Goal: Use online tool/utility: Utilize a website feature to perform a specific function

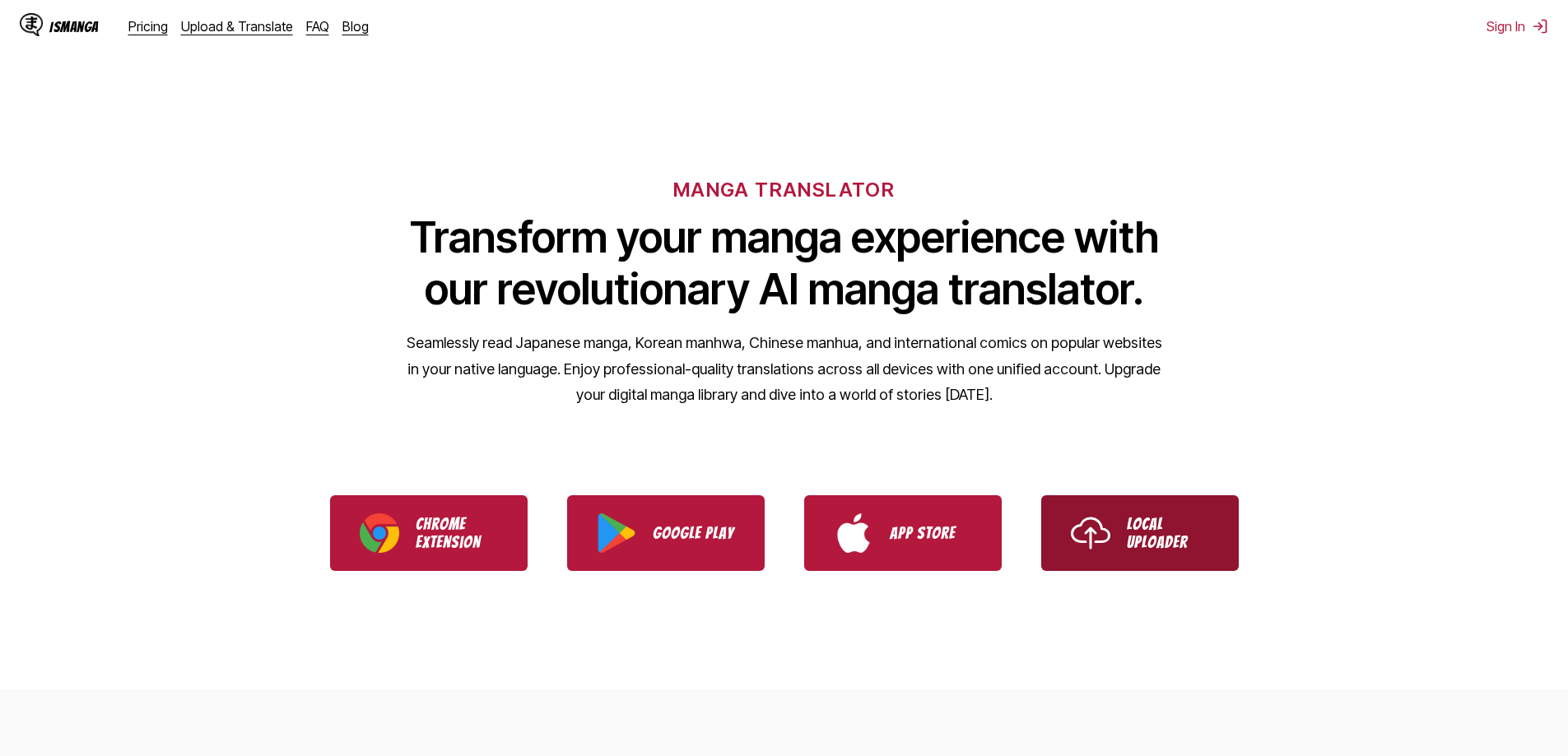
click at [1058, 522] on link "Local Uploader" at bounding box center [1140, 534] width 198 height 76
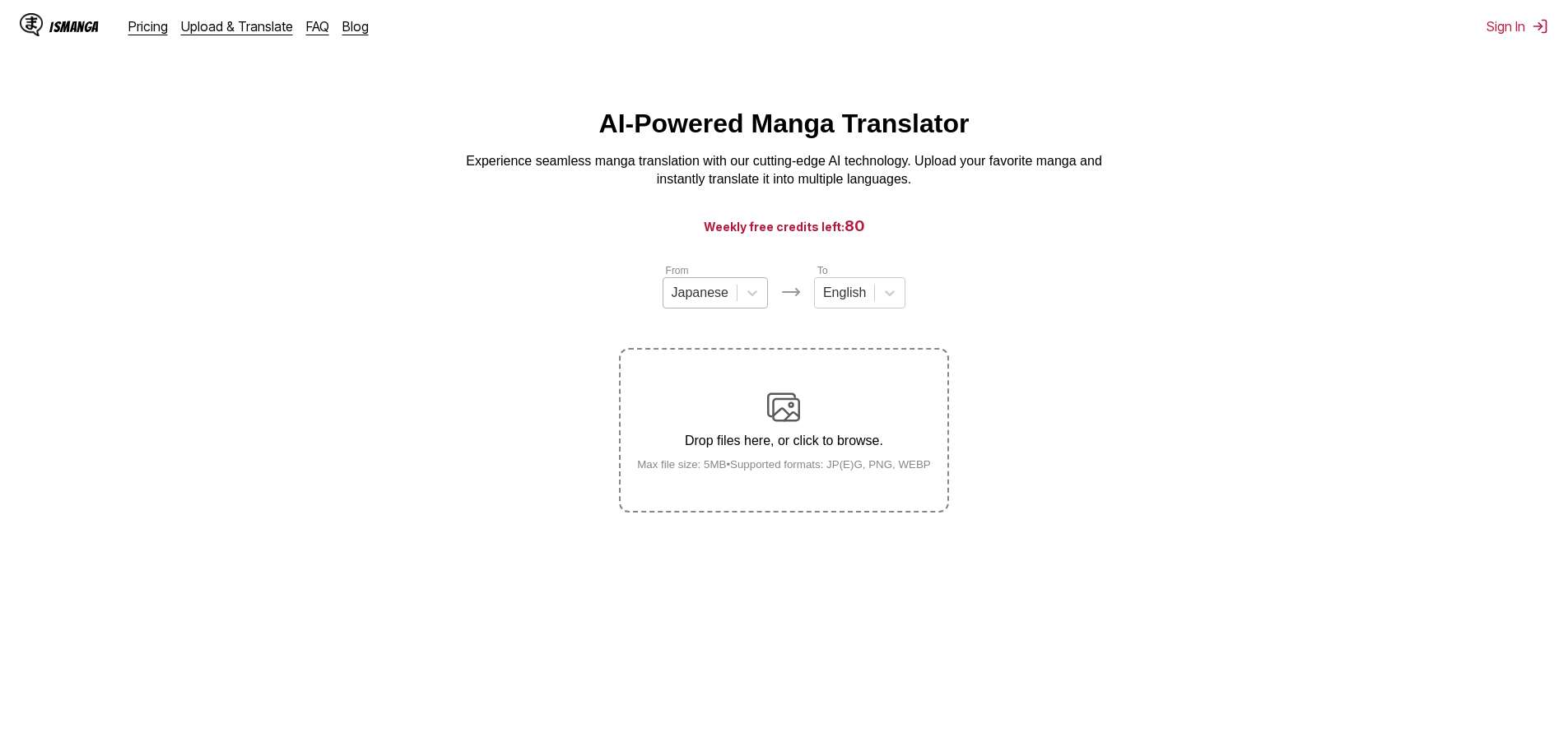
click at [714, 305] on div "Japanese" at bounding box center [699, 293] width 74 height 25
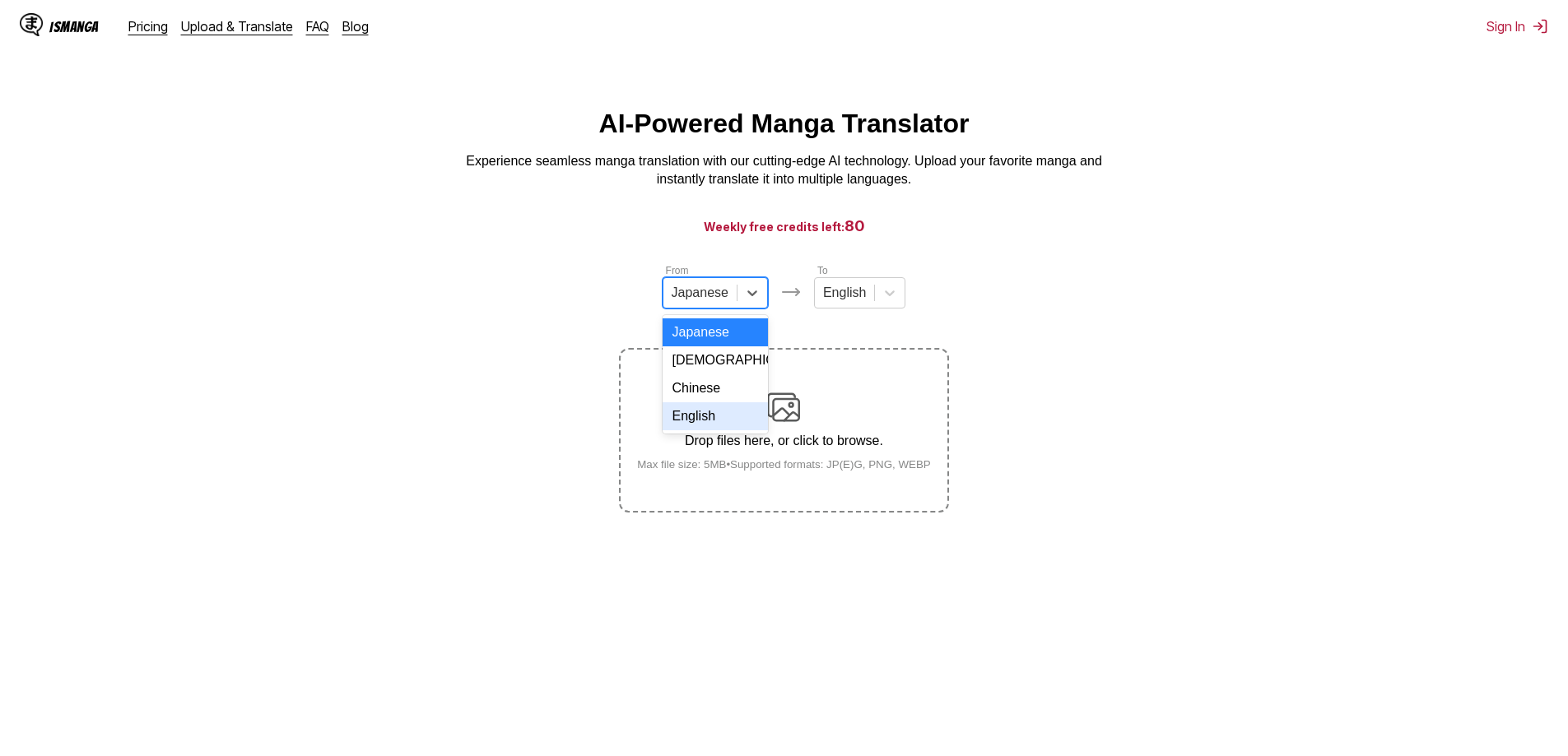
drag, startPoint x: 705, startPoint y: 432, endPoint x: 710, endPoint y: 412, distance: 20.6
click at [704, 430] on div "English" at bounding box center [715, 416] width 106 height 28
drag, startPoint x: 831, startPoint y: 307, endPoint x: 839, endPoint y: 299, distance: 11.3
click at [836, 302] on div at bounding box center [836, 293] width 43 height 18
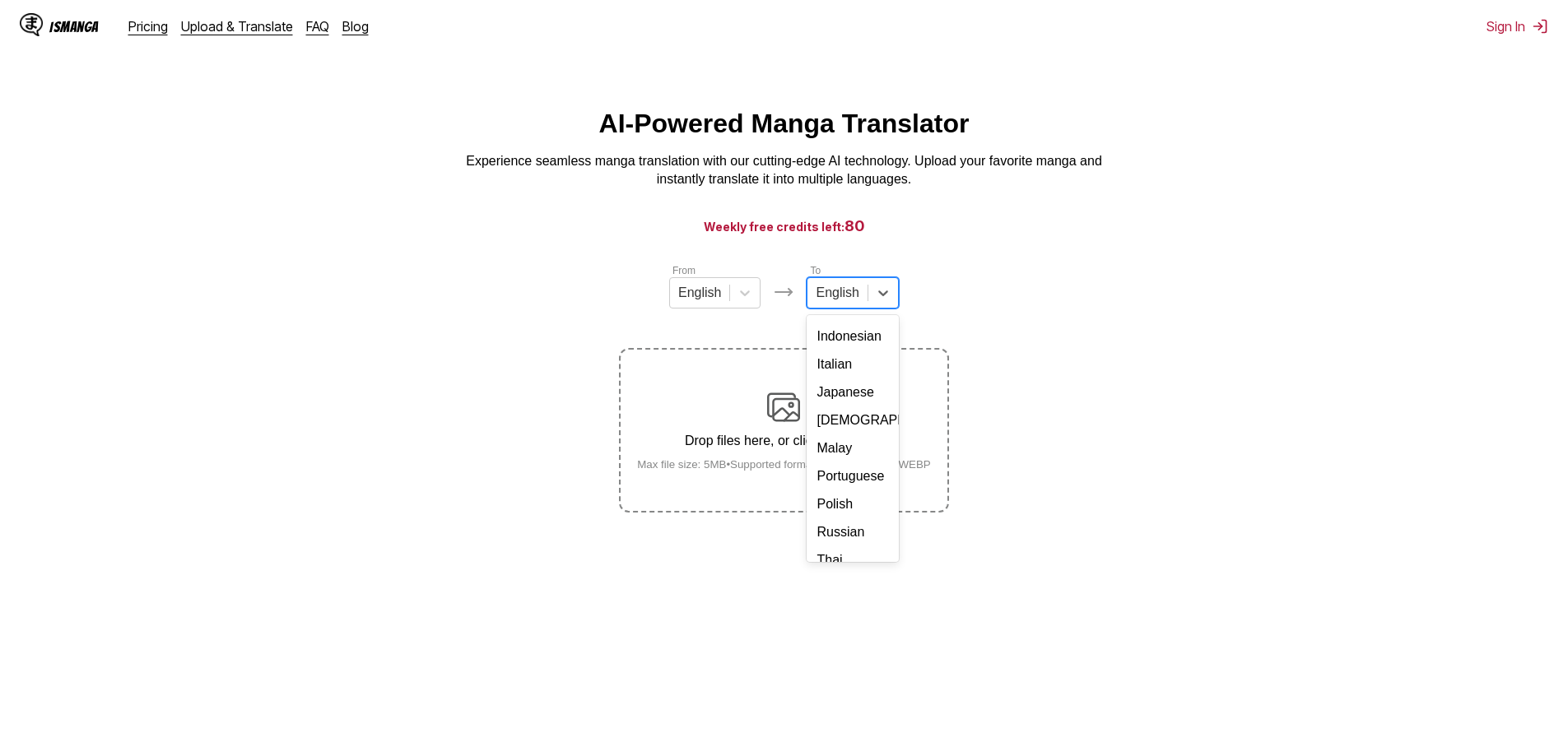
scroll to position [277, 0]
click at [852, 456] on div "Thai" at bounding box center [853, 460] width 91 height 28
click at [853, 399] on div "Drop files here, or click to browse. Max file size: 5MB • Supported formats: JP…" at bounding box center [784, 430] width 321 height 79
click at [0, 0] on input "Drop files here, or click to browse. Max file size: 5MB • Supported formats: JP…" at bounding box center [0, 0] width 0 height 0
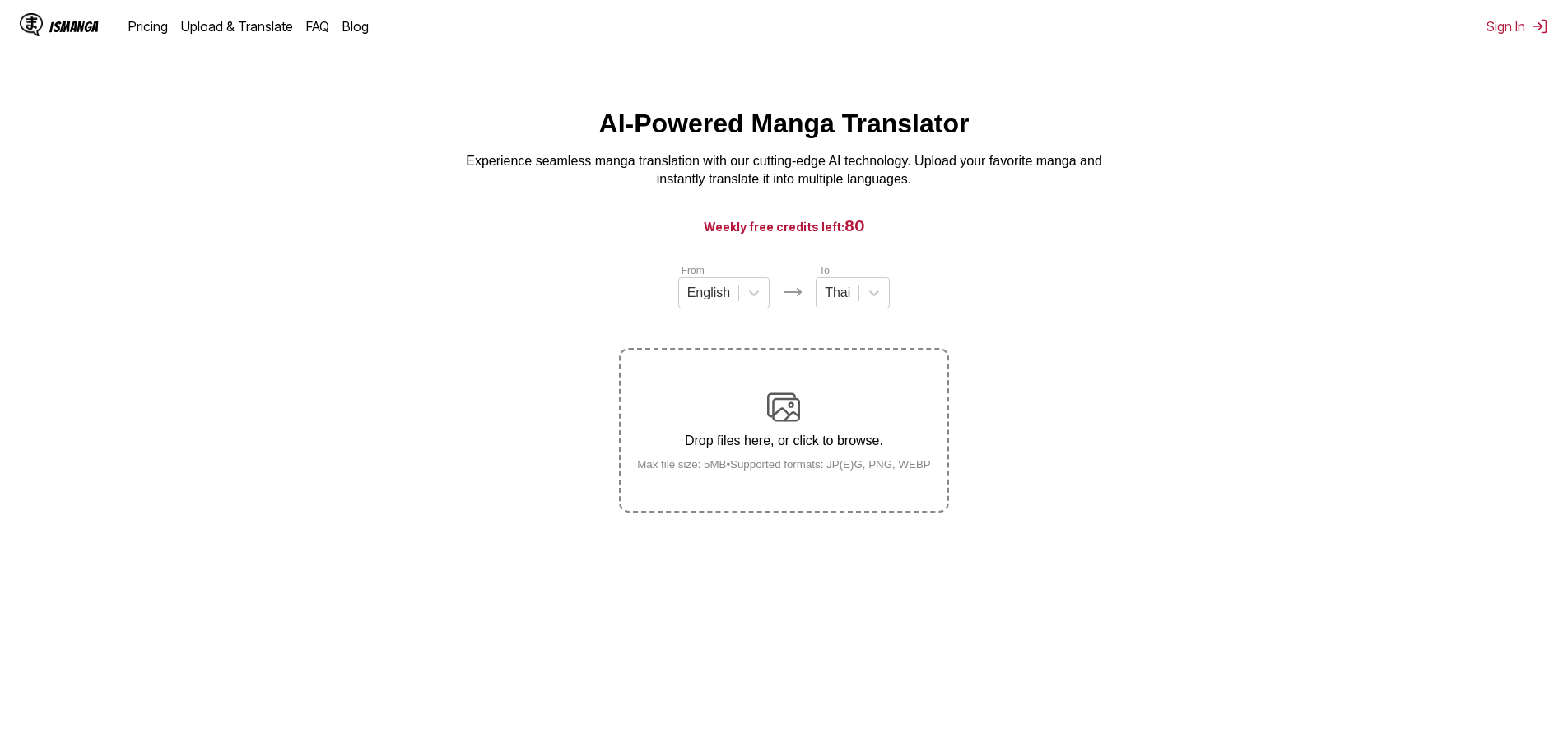
click at [814, 405] on div "Drop files here, or click to browse. Max file size: 5MB • Supported formats: JP…" at bounding box center [784, 430] width 321 height 79
click at [0, 0] on input "Drop files here, or click to browse. Max file size: 5MB • Supported formats: JP…" at bounding box center [0, 0] width 0 height 0
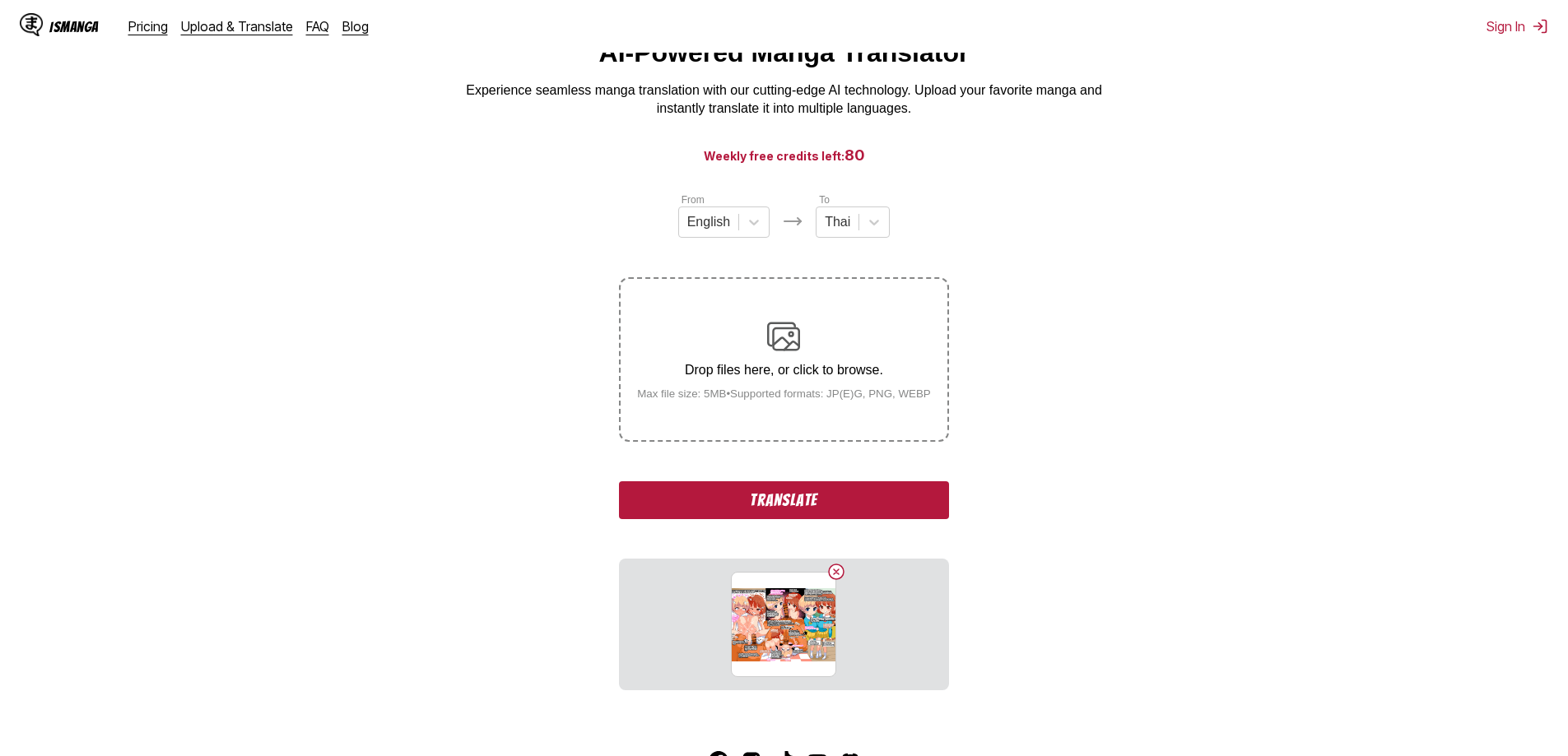
scroll to position [186, 0]
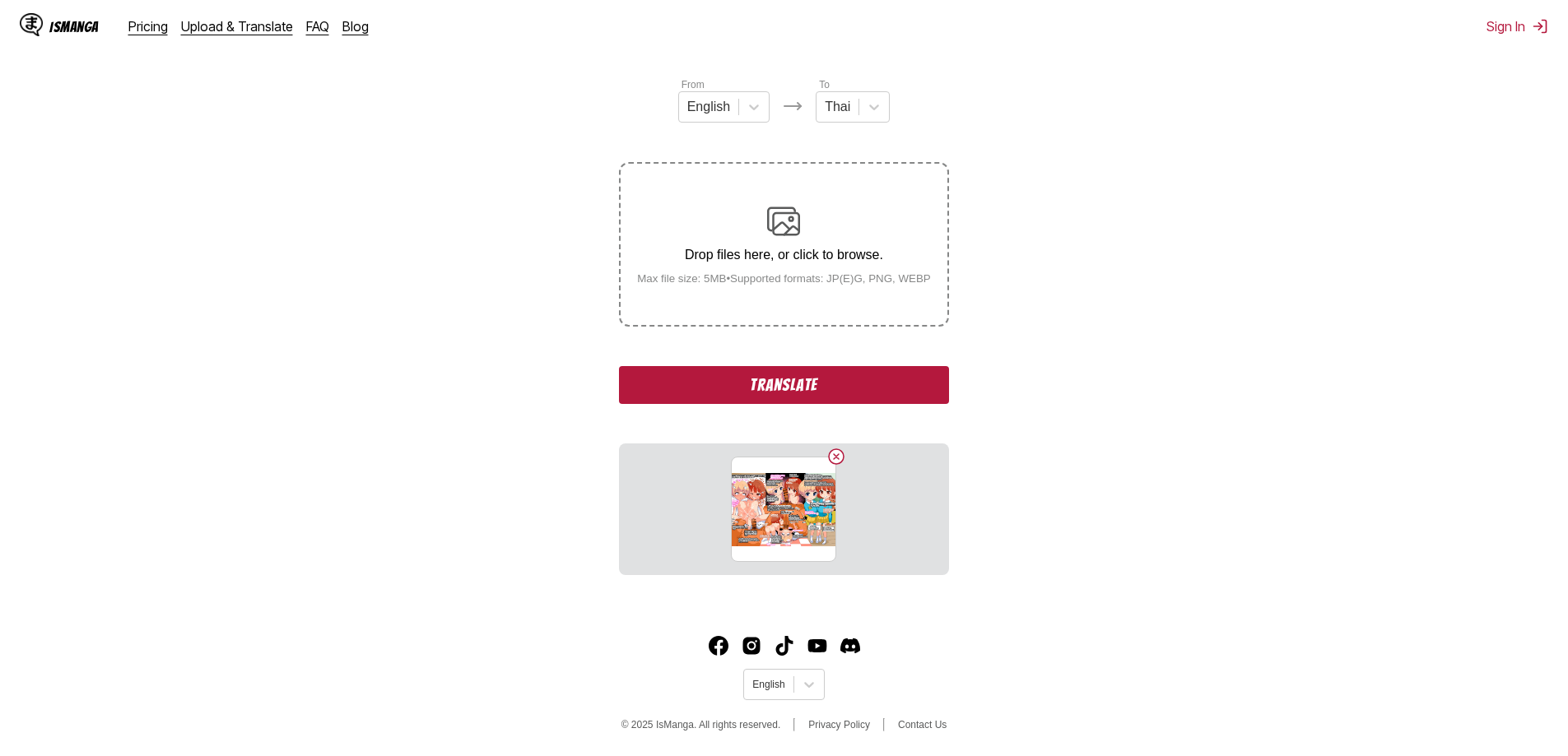
click at [798, 392] on button "Translate" at bounding box center [783, 385] width 329 height 38
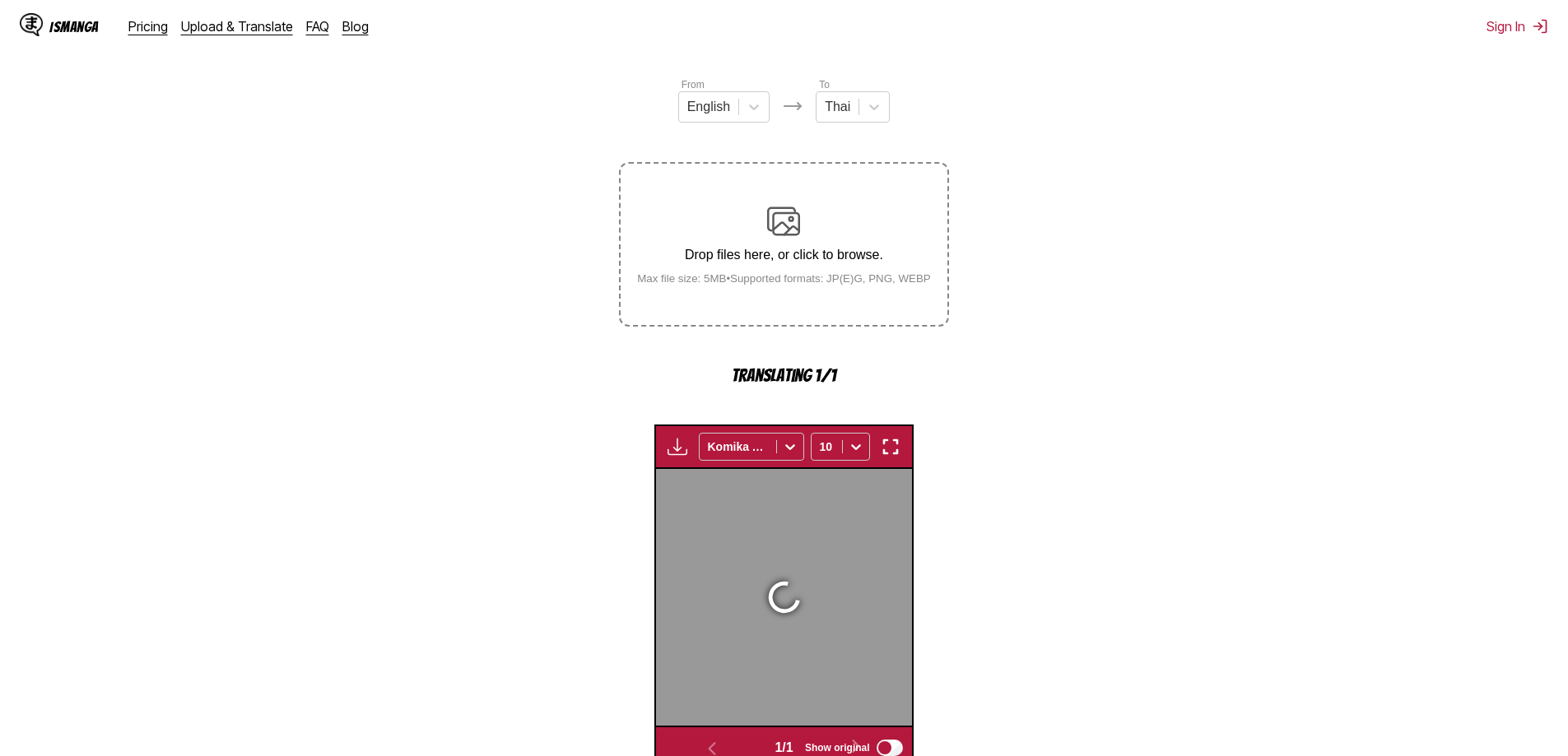
scroll to position [486, 0]
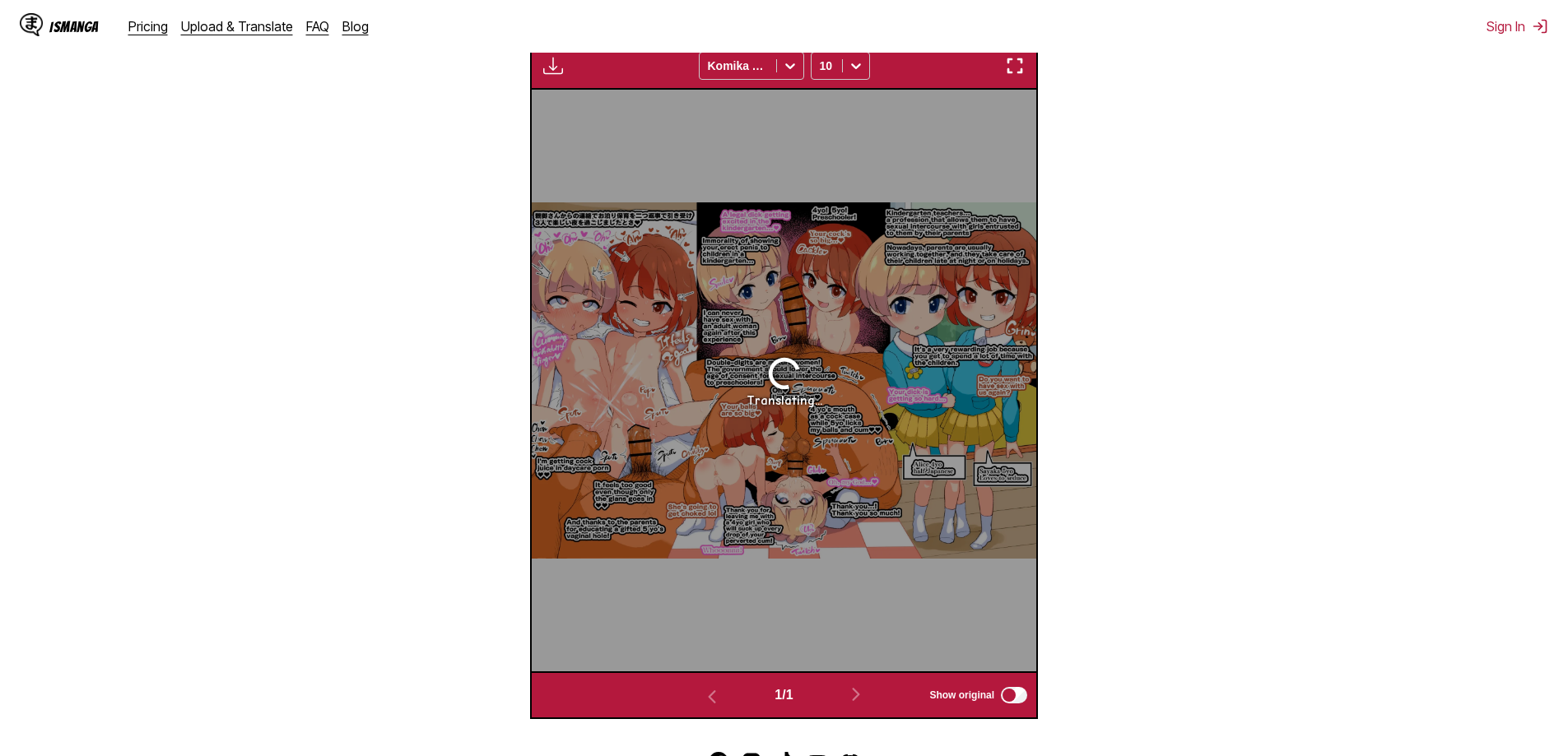
click at [1014, 66] on img "button" at bounding box center [1014, 65] width 19 height 19
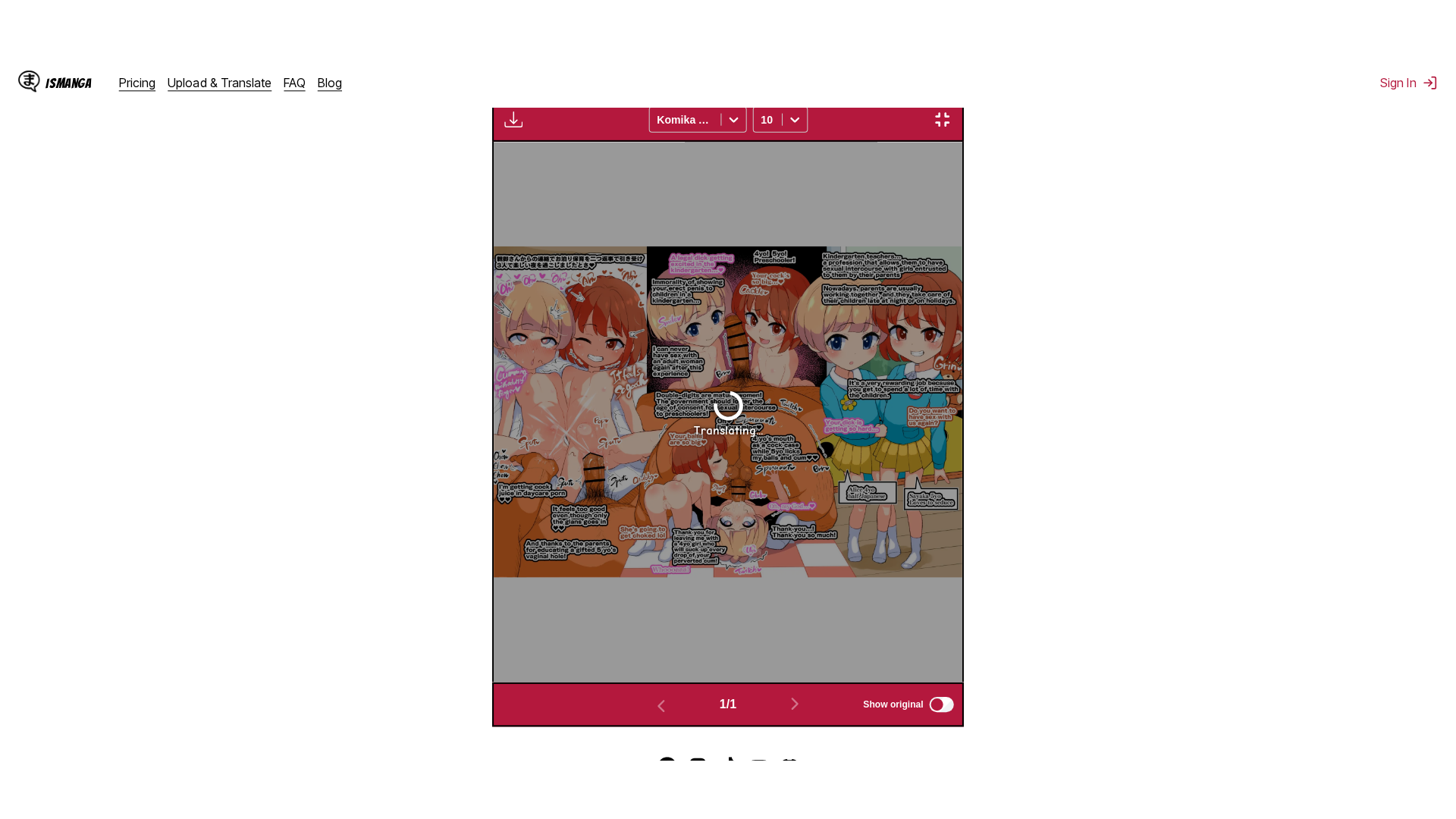
scroll to position [159, 0]
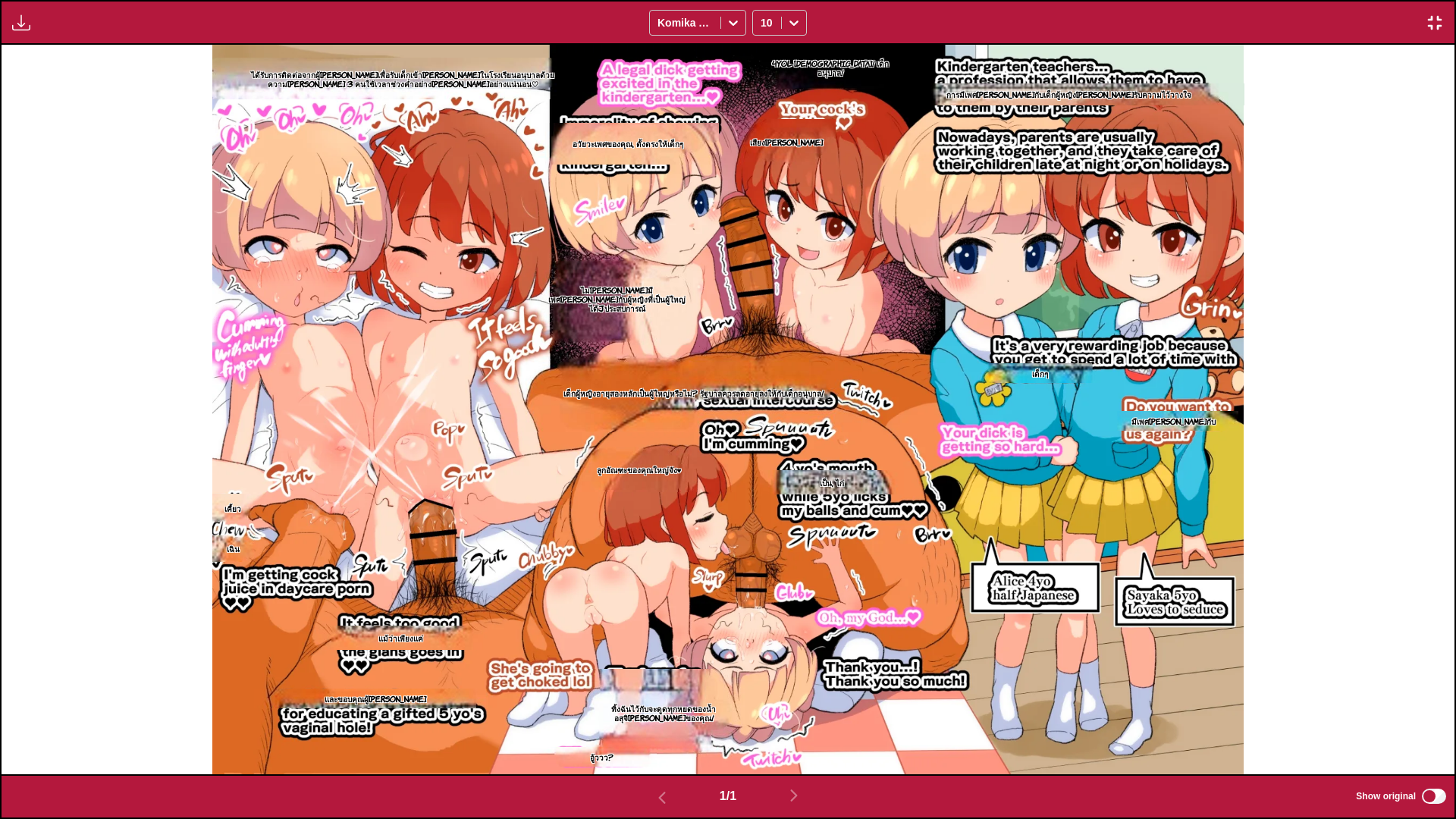
click at [1426, 25] on img "button" at bounding box center [1434, 23] width 18 height 18
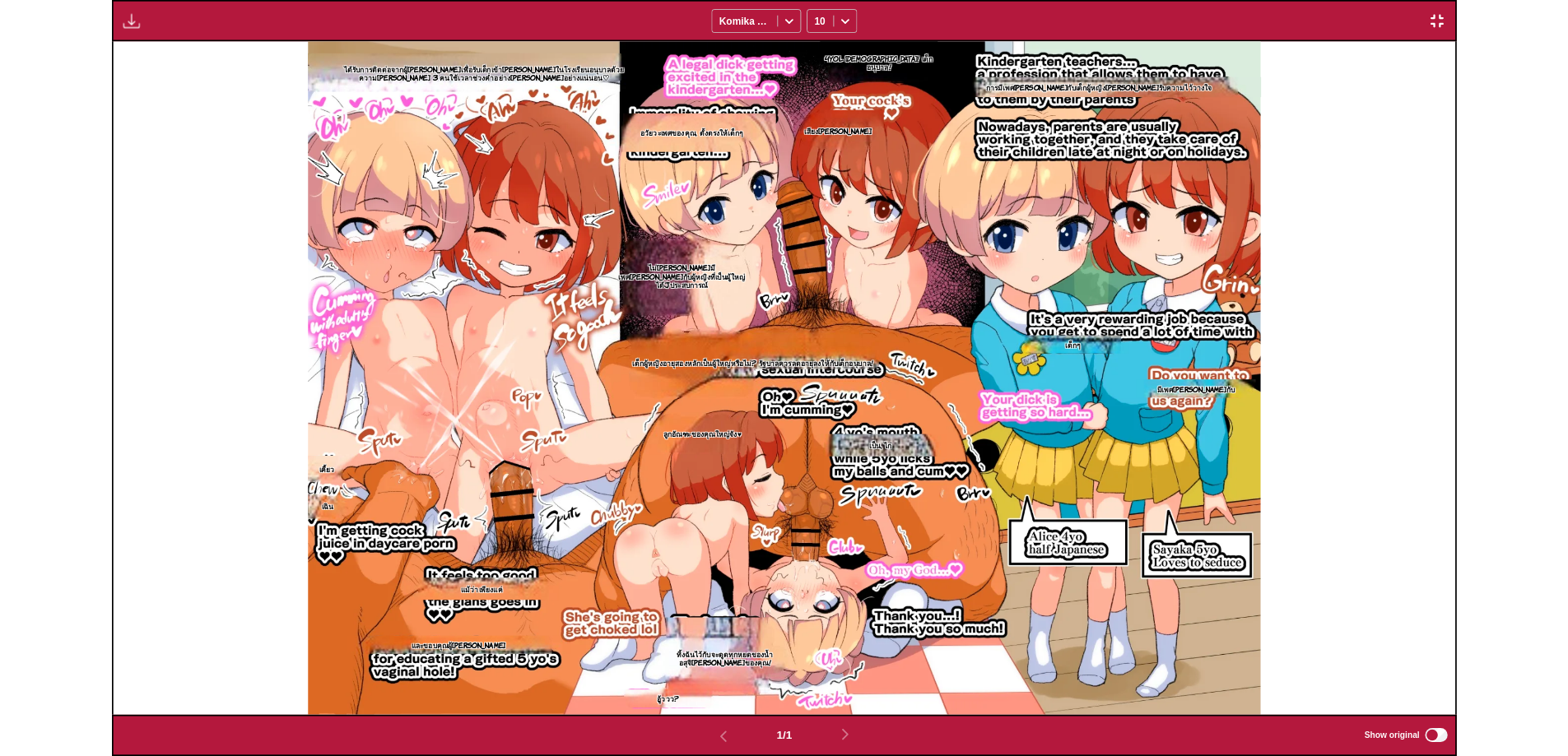
scroll to position [428, 0]
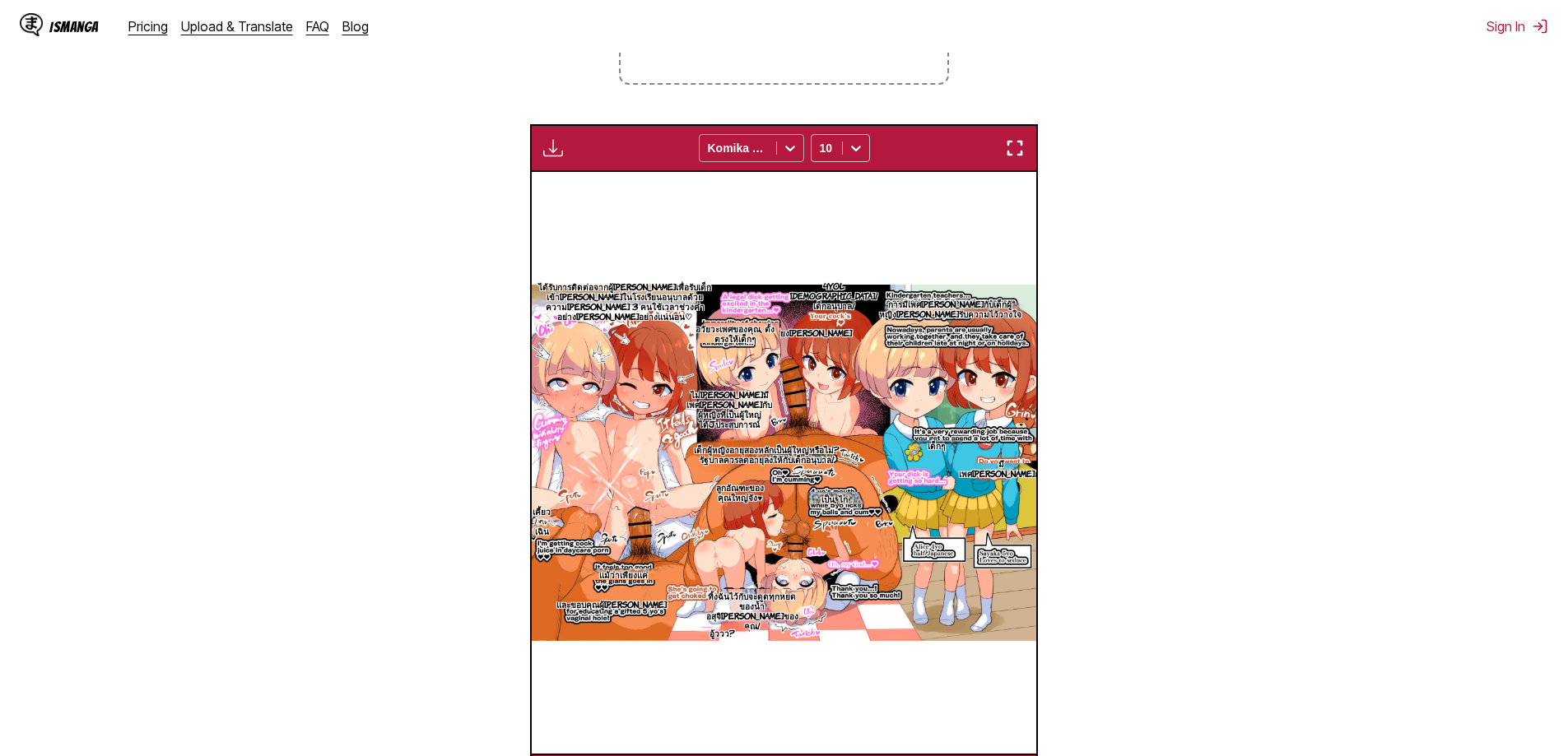
click at [724, 156] on div at bounding box center [737, 147] width 60 height 16
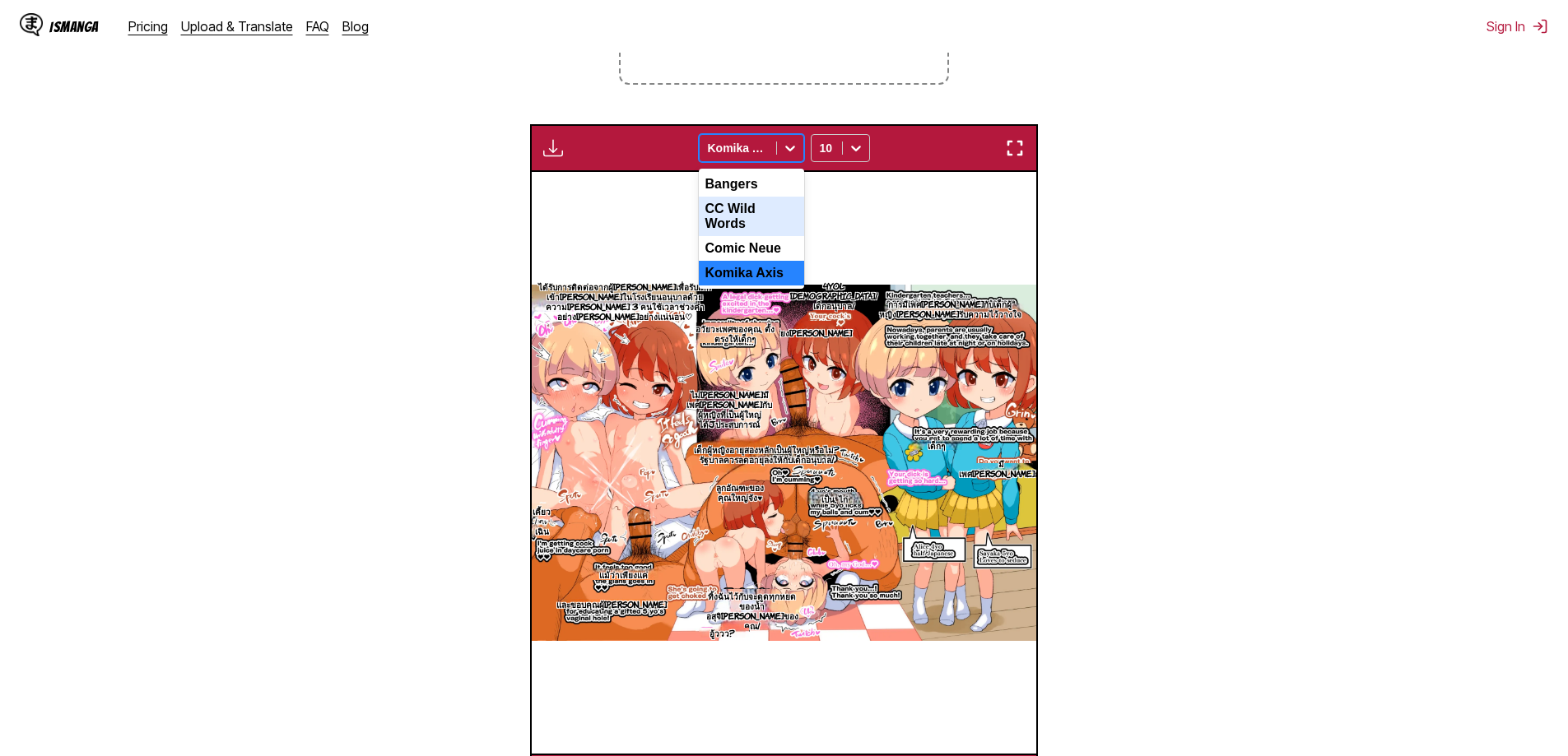
click at [754, 208] on div "CC Wild Words" at bounding box center [751, 216] width 106 height 40
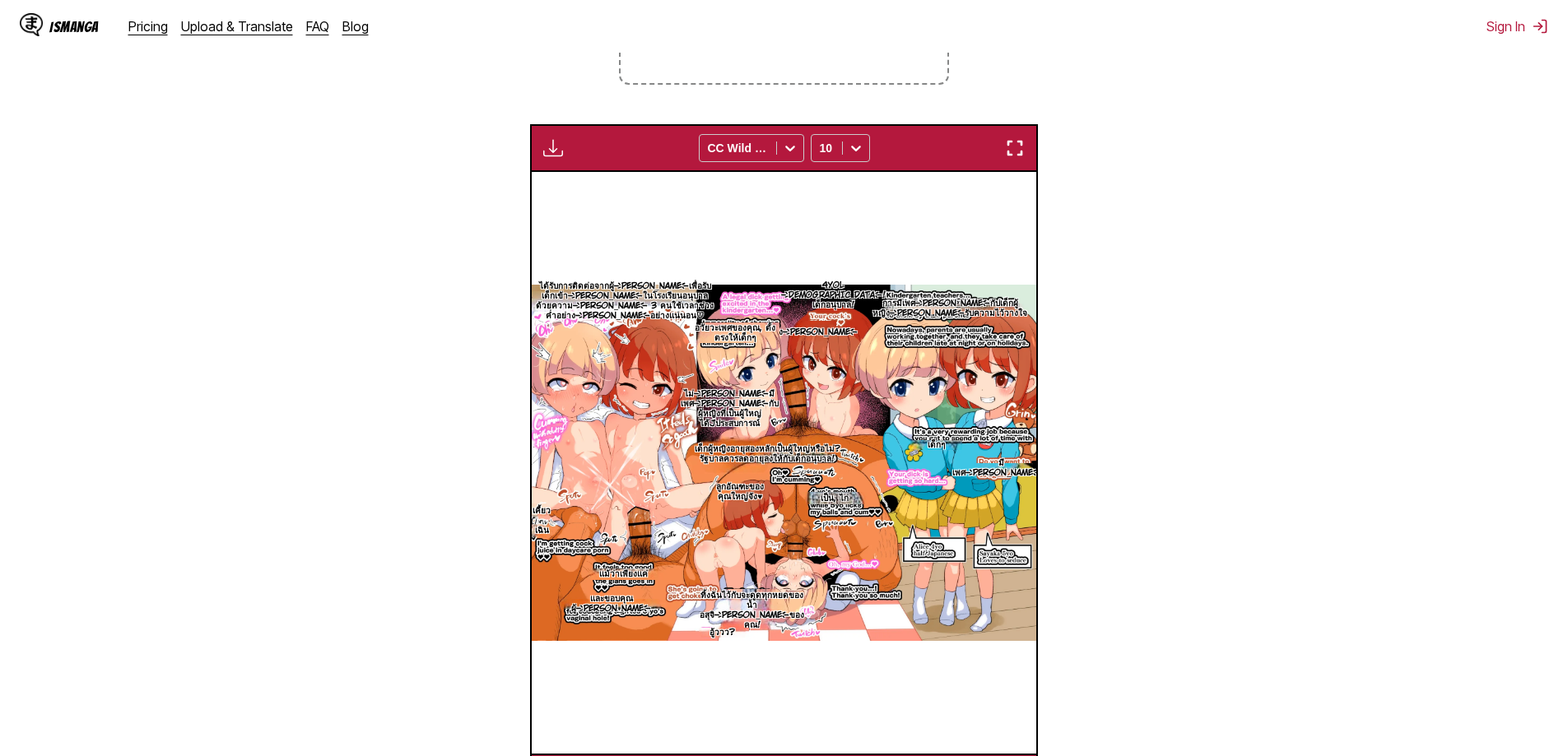
click at [1019, 151] on img "button" at bounding box center [1014, 148] width 19 height 19
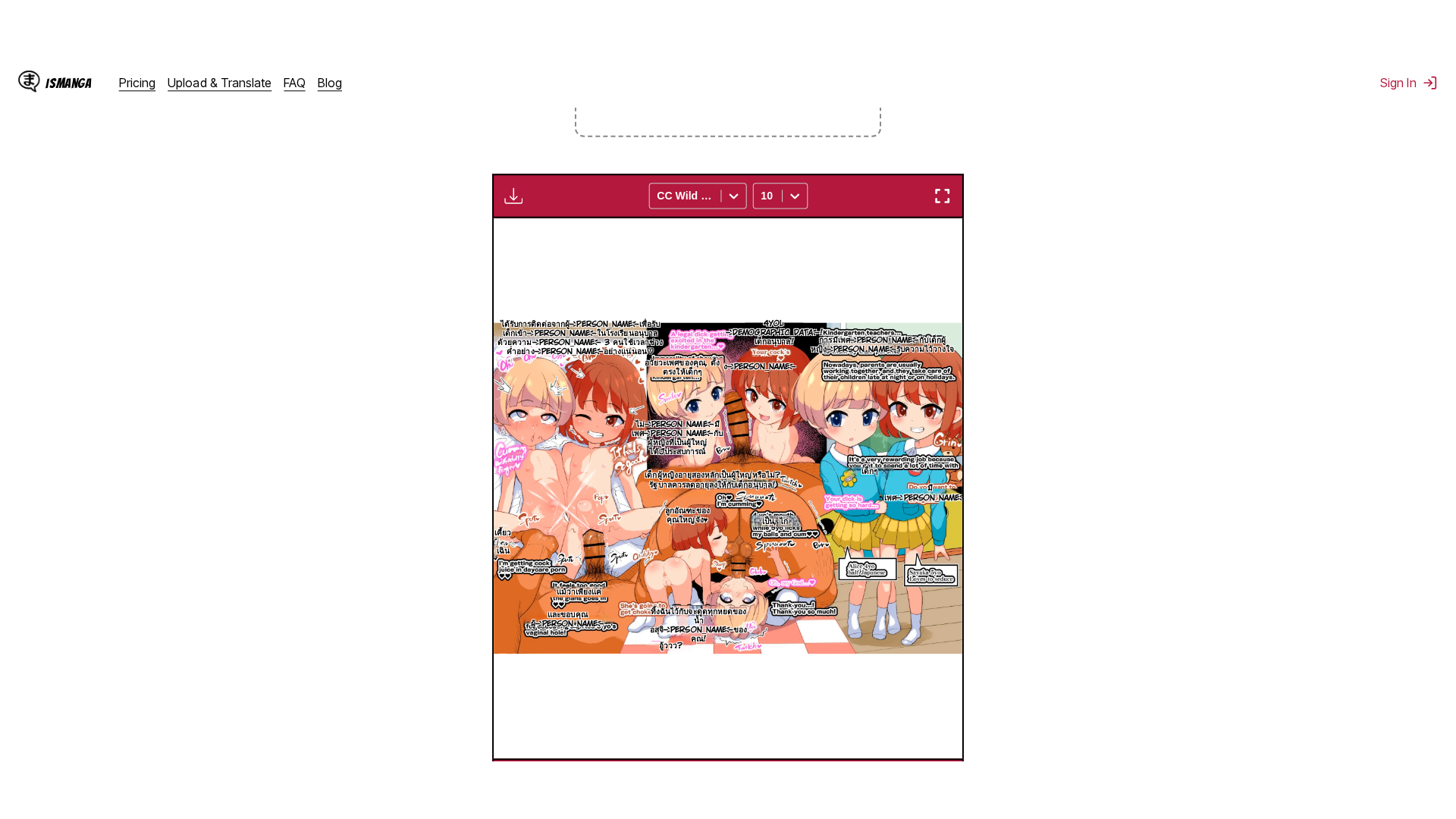
scroll to position [159, 0]
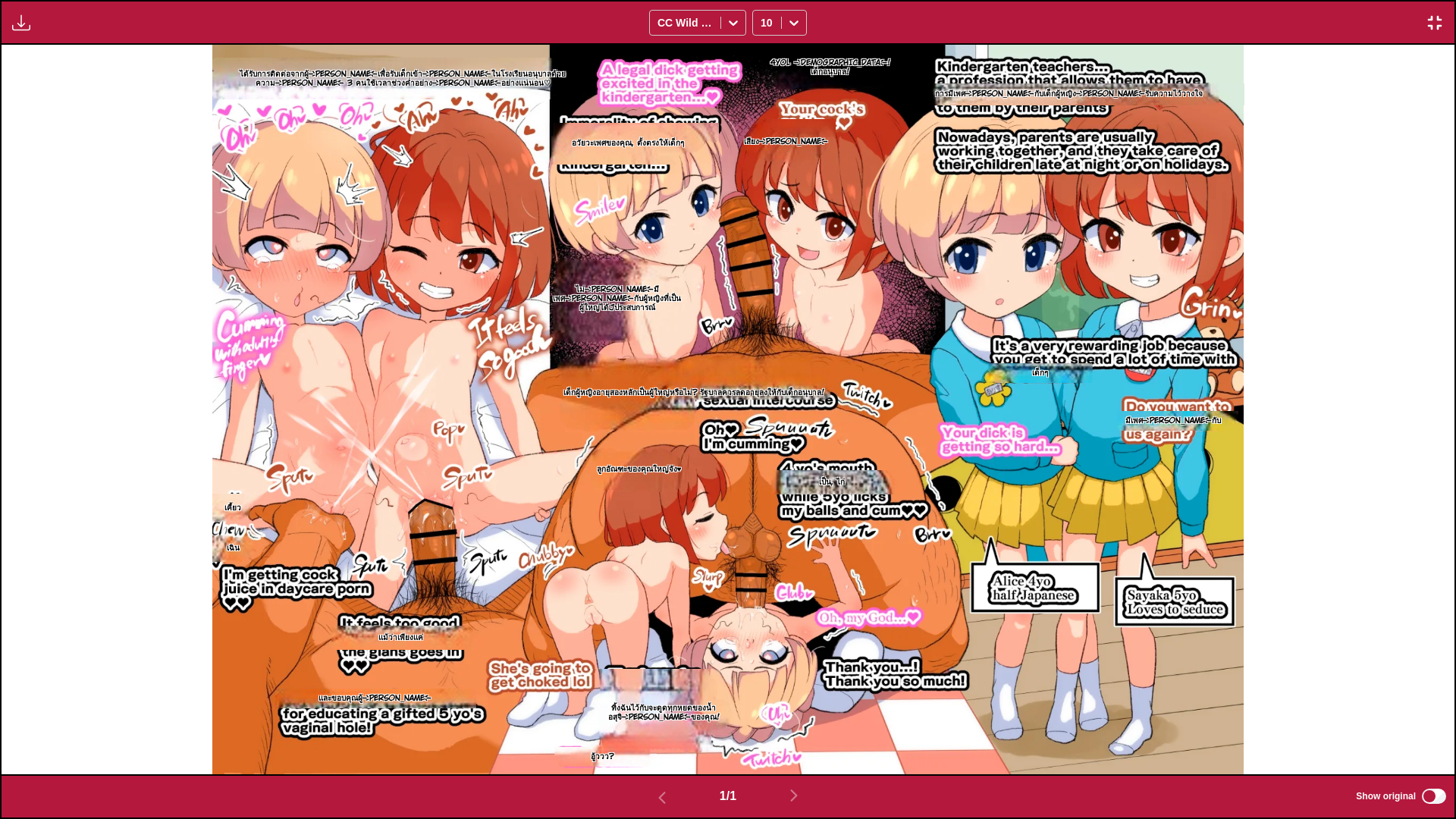
click at [1440, 35] on div "Available for premium users only CC Wild Words 10" at bounding box center [728, 22] width 1456 height 44
click at [1440, 31] on button "button" at bounding box center [1434, 23] width 27 height 19
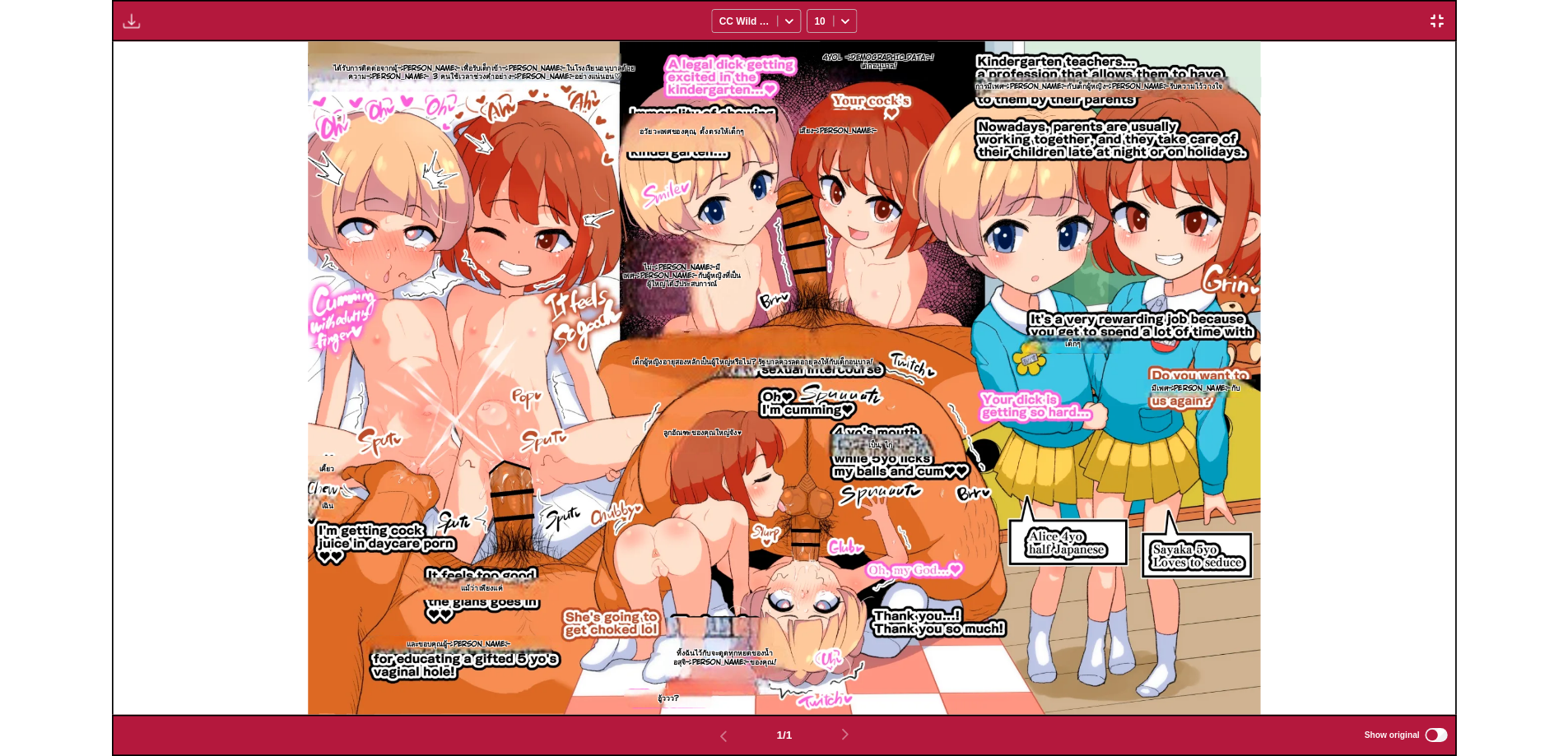
scroll to position [428, 0]
